Goal: Information Seeking & Learning: Learn about a topic

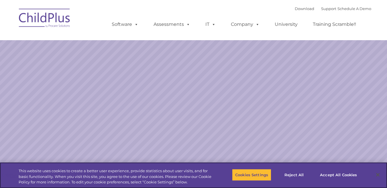
select select "MEDIUM"
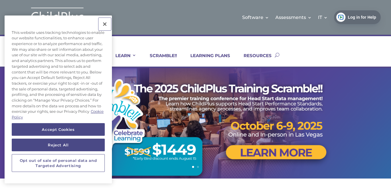
click at [106, 25] on button "Close" at bounding box center [104, 24] width 13 height 13
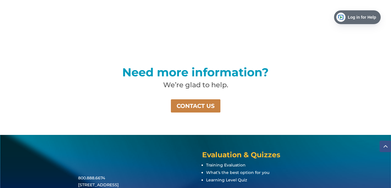
scroll to position [387, 0]
